Goal: Information Seeking & Learning: Learn about a topic

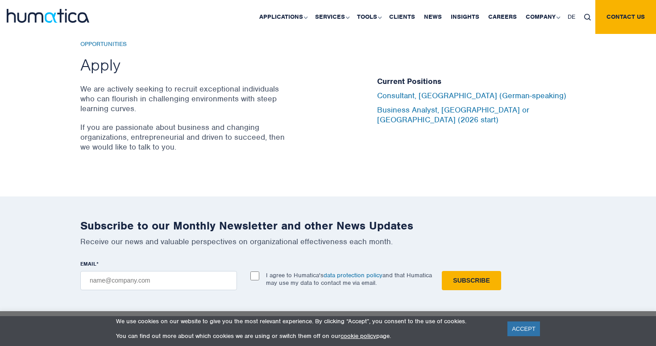
scroll to position [2975, 0]
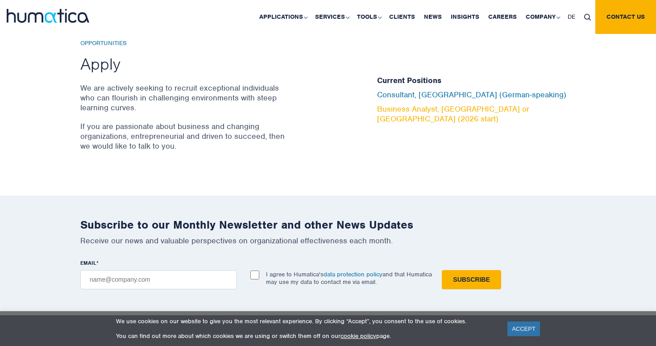
click at [401, 113] on link "Business Analyst, [GEOGRAPHIC_DATA] or [GEOGRAPHIC_DATA] (2026 start)" at bounding box center [453, 114] width 152 height 20
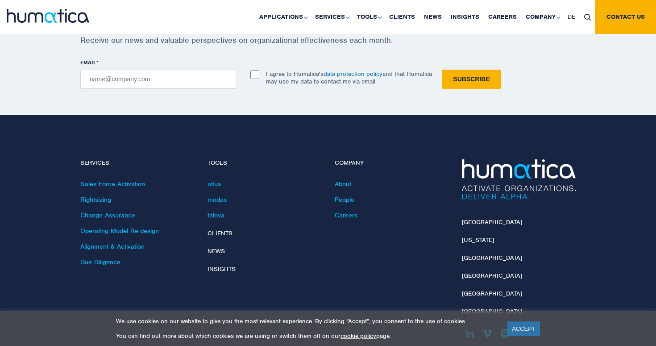
scroll to position [2975, 0]
